Goal: Navigation & Orientation: Find specific page/section

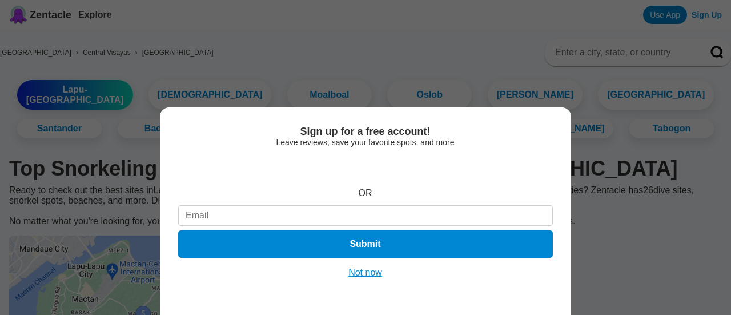
click at [722, 26] on div "Sign up for a free account! Leave reviews, save your favorite spots, and more O…" at bounding box center [365, 157] width 731 height 315
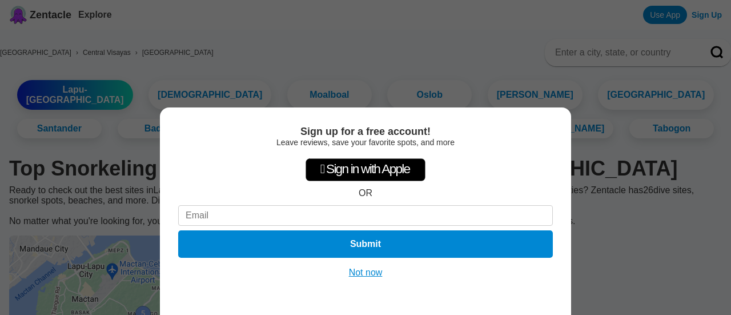
click at [368, 278] on div "Sign up for a free account! Leave reviews, save your favorite spots, and more …" at bounding box center [365, 210] width 411 height 207
click at [368, 271] on button "Not now" at bounding box center [366, 272] width 41 height 11
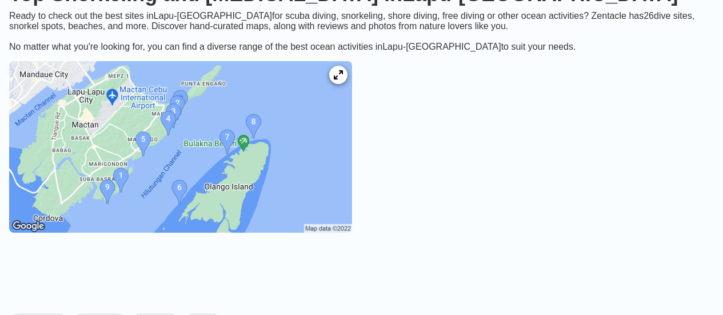
scroll to position [156, 0]
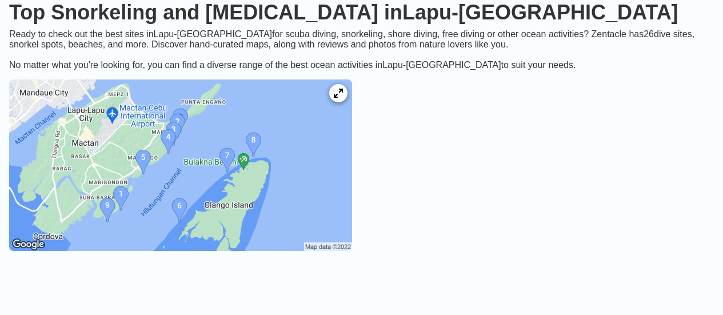
drag, startPoint x: 728, startPoint y: 14, endPoint x: 731, endPoint y: 24, distance: 10.0
click at [170, 171] on img at bounding box center [180, 164] width 343 height 171
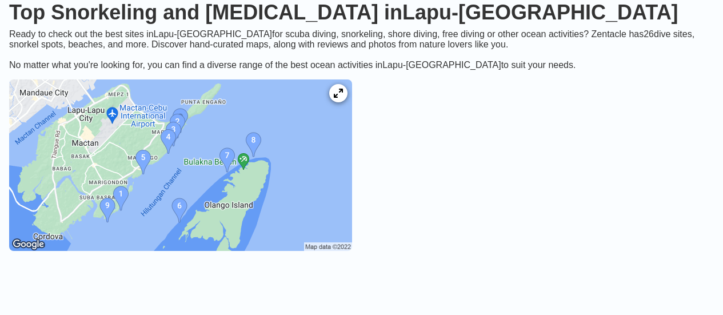
click at [259, 202] on img at bounding box center [180, 164] width 343 height 171
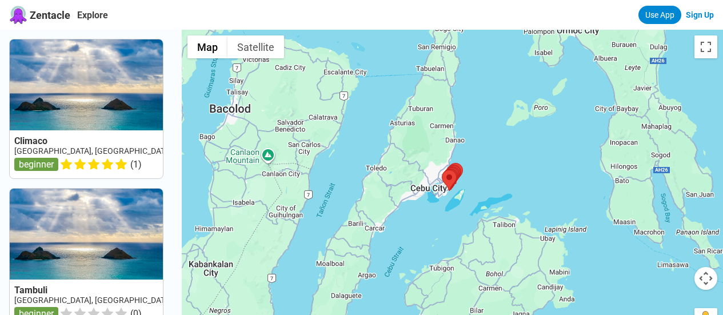
scroll to position [1, 0]
